Goal: Register for event/course

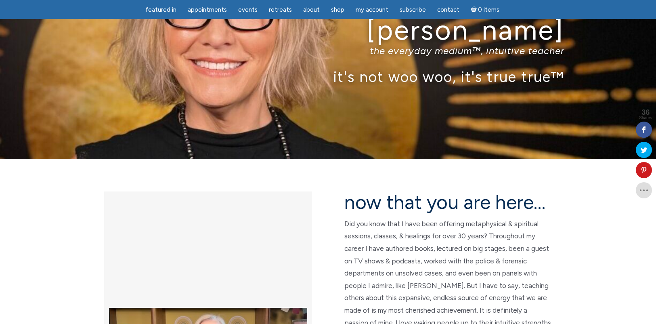
scroll to position [23, 0]
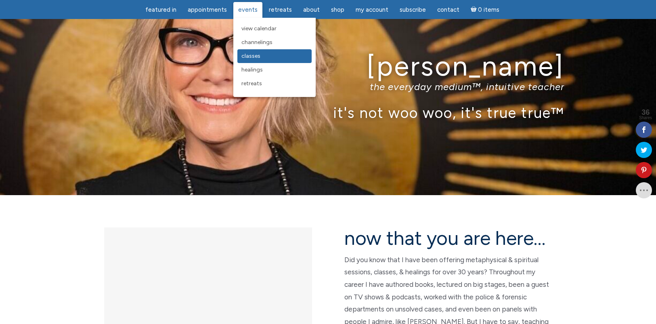
click at [251, 59] on span "Classes" at bounding box center [250, 55] width 19 height 7
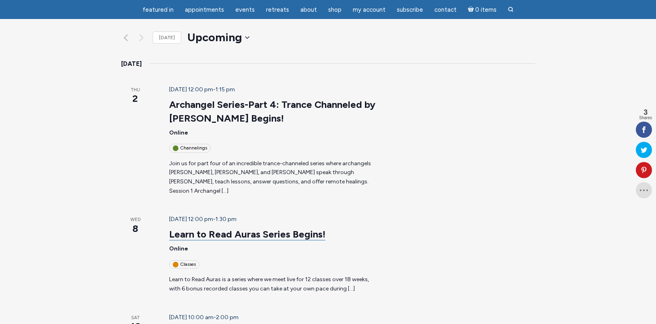
scroll to position [104, 0]
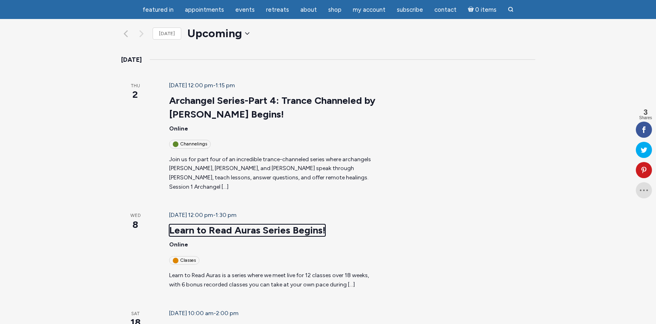
click at [226, 224] on link "Learn to Read Auras Series Begins!" at bounding box center [247, 230] width 156 height 12
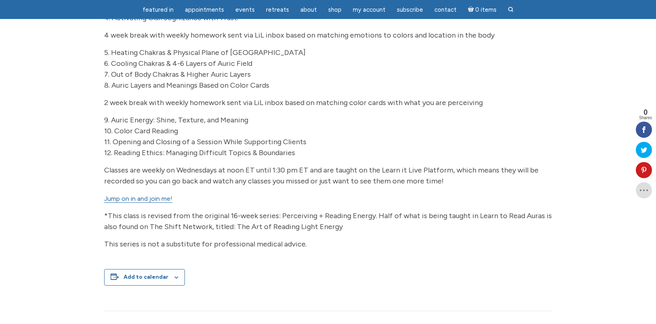
scroll to position [365, 0]
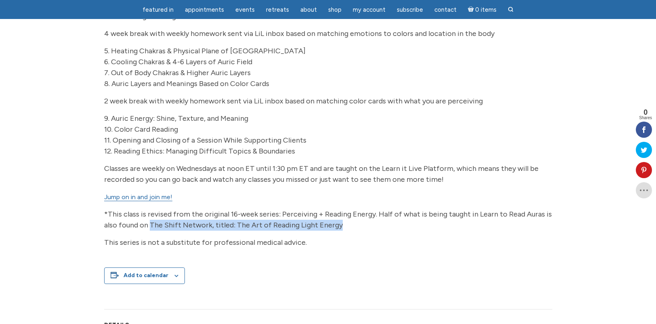
drag, startPoint x: 337, startPoint y: 240, endPoint x: 150, endPoint y: 238, distance: 186.8
click at [150, 230] on p "*This class is revised from the original 16-week series: Perceiving + Reading E…" at bounding box center [328, 220] width 448 height 22
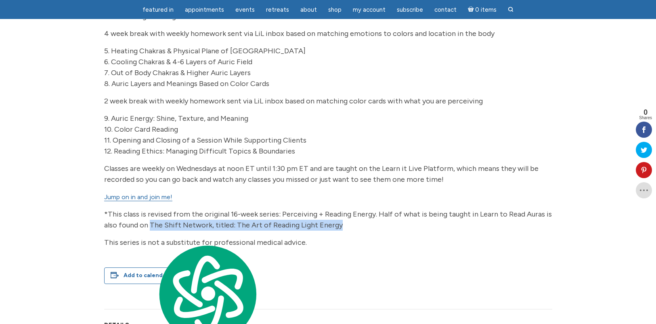
copy span "The Shift Network, titled: The Art of Reading Light Energy"
click at [388, 157] on p "9. Auric Energy: Shine, Texture, and Meaning 10. Color Card Reading 11. Opening…" at bounding box center [328, 135] width 448 height 44
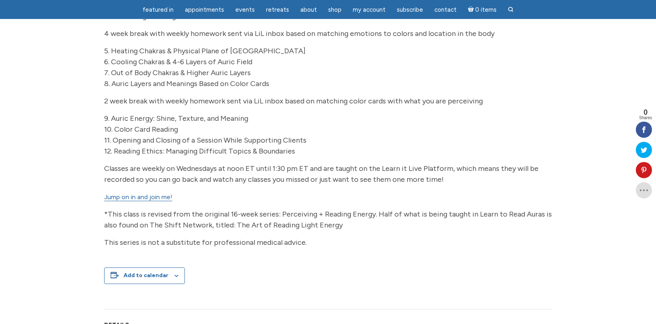
click at [170, 201] on link "Jump on in and join me!" at bounding box center [138, 197] width 68 height 8
